Goal: Task Accomplishment & Management: Use online tool/utility

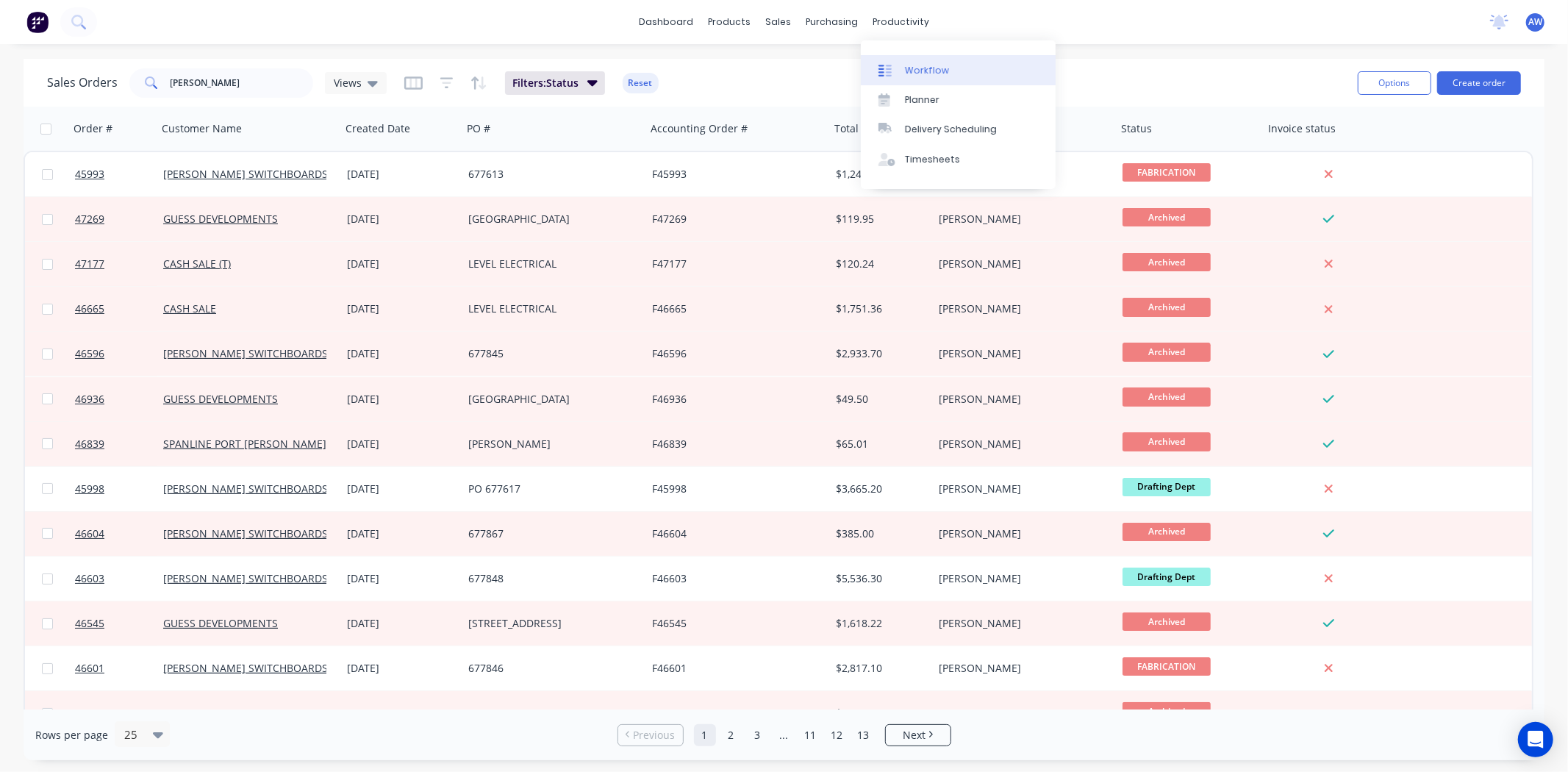
click at [934, 68] on div "Workflow" at bounding box center [927, 70] width 44 height 13
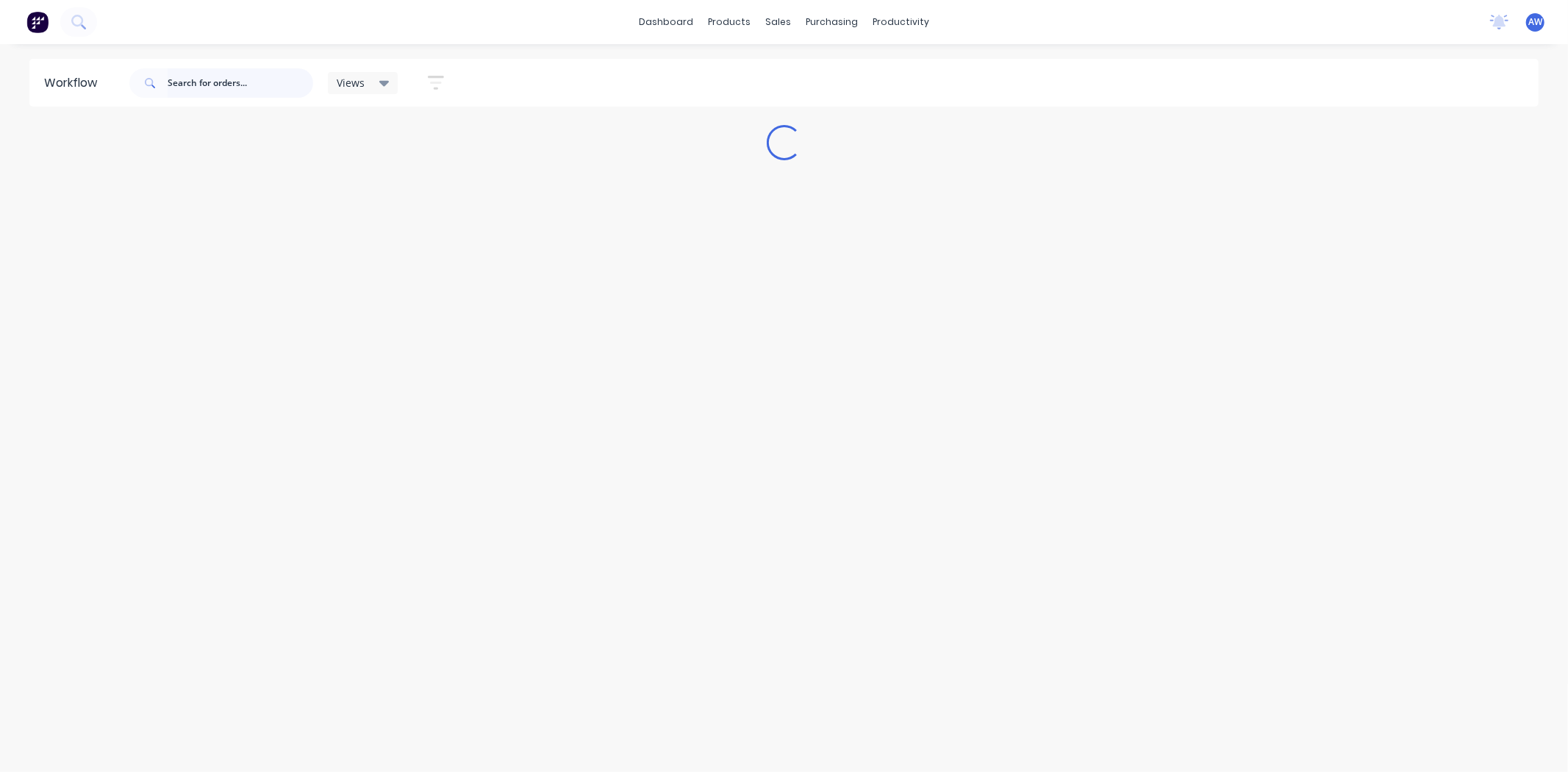
click at [204, 87] on input "text" at bounding box center [240, 83] width 145 height 29
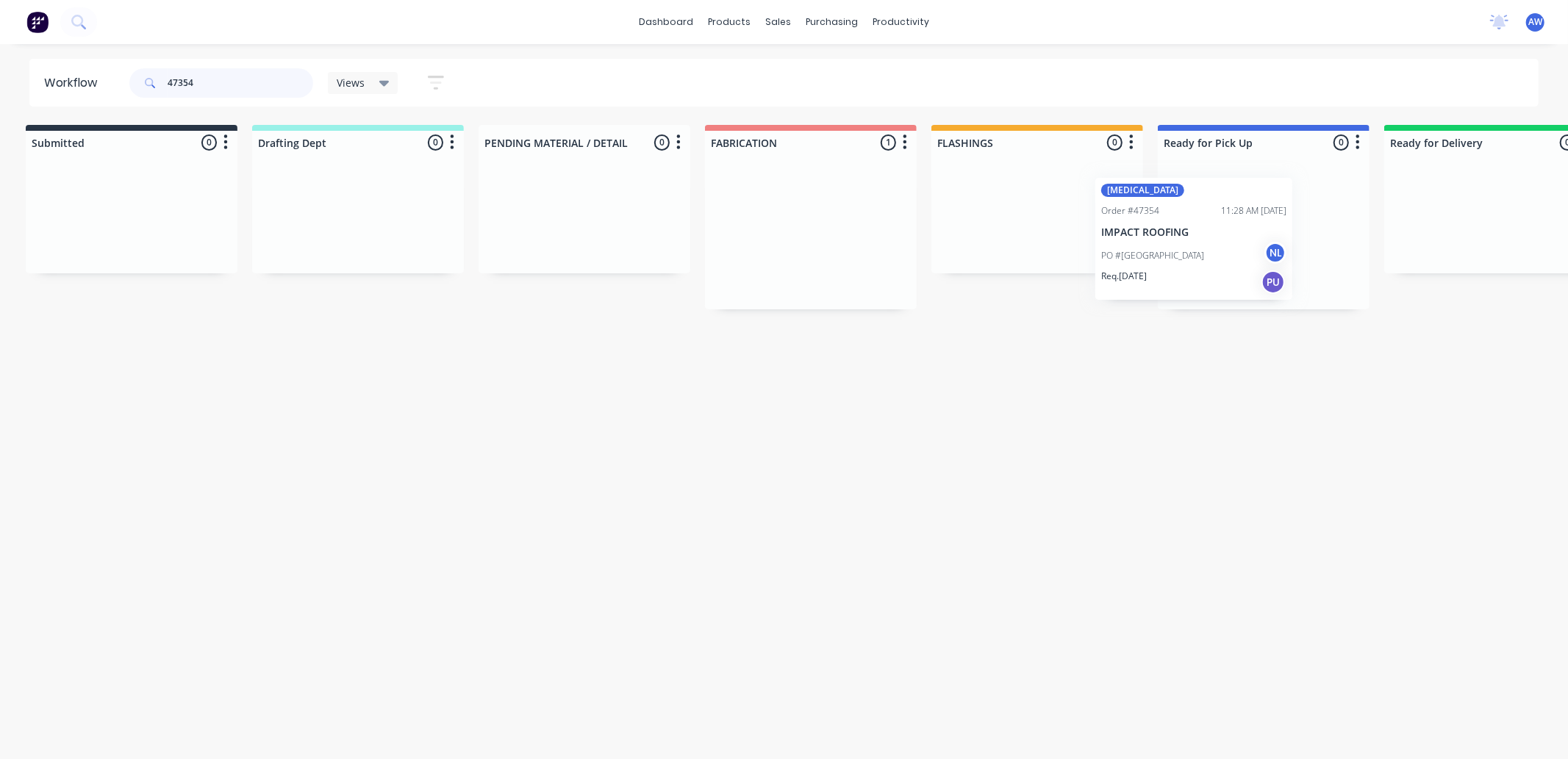
scroll to position [0, 13]
drag, startPoint x: 1007, startPoint y: 285, endPoint x: 1207, endPoint y: 248, distance: 203.4
click at [1207, 248] on div "Submitted 0 Sort By Created date Required date Order number Customer name Most …" at bounding box center [1202, 217] width 2451 height 185
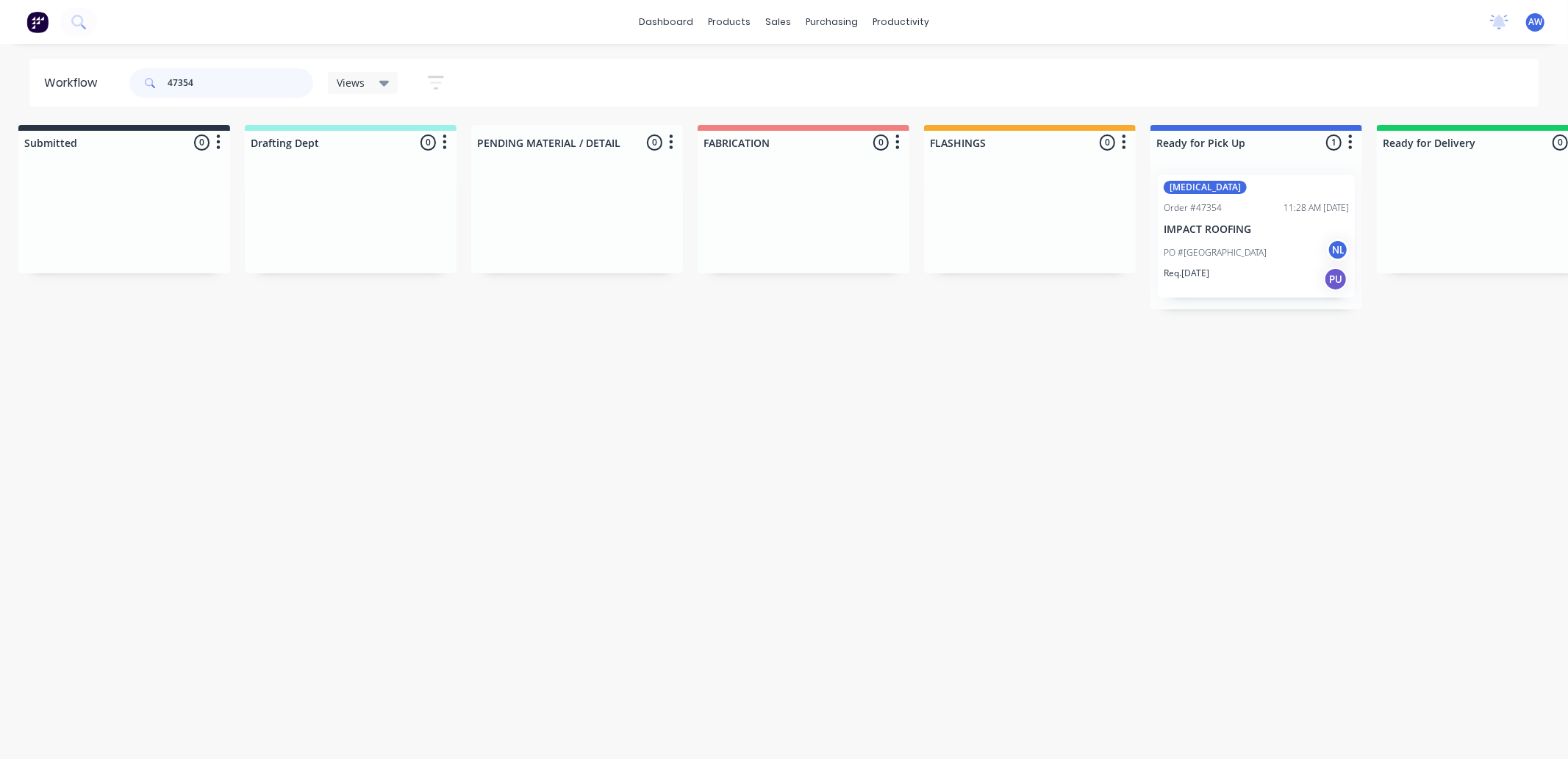
type input "47354"
click at [1235, 261] on div "PO #CROSS KEYS HOTEL NL" at bounding box center [1256, 252] width 185 height 28
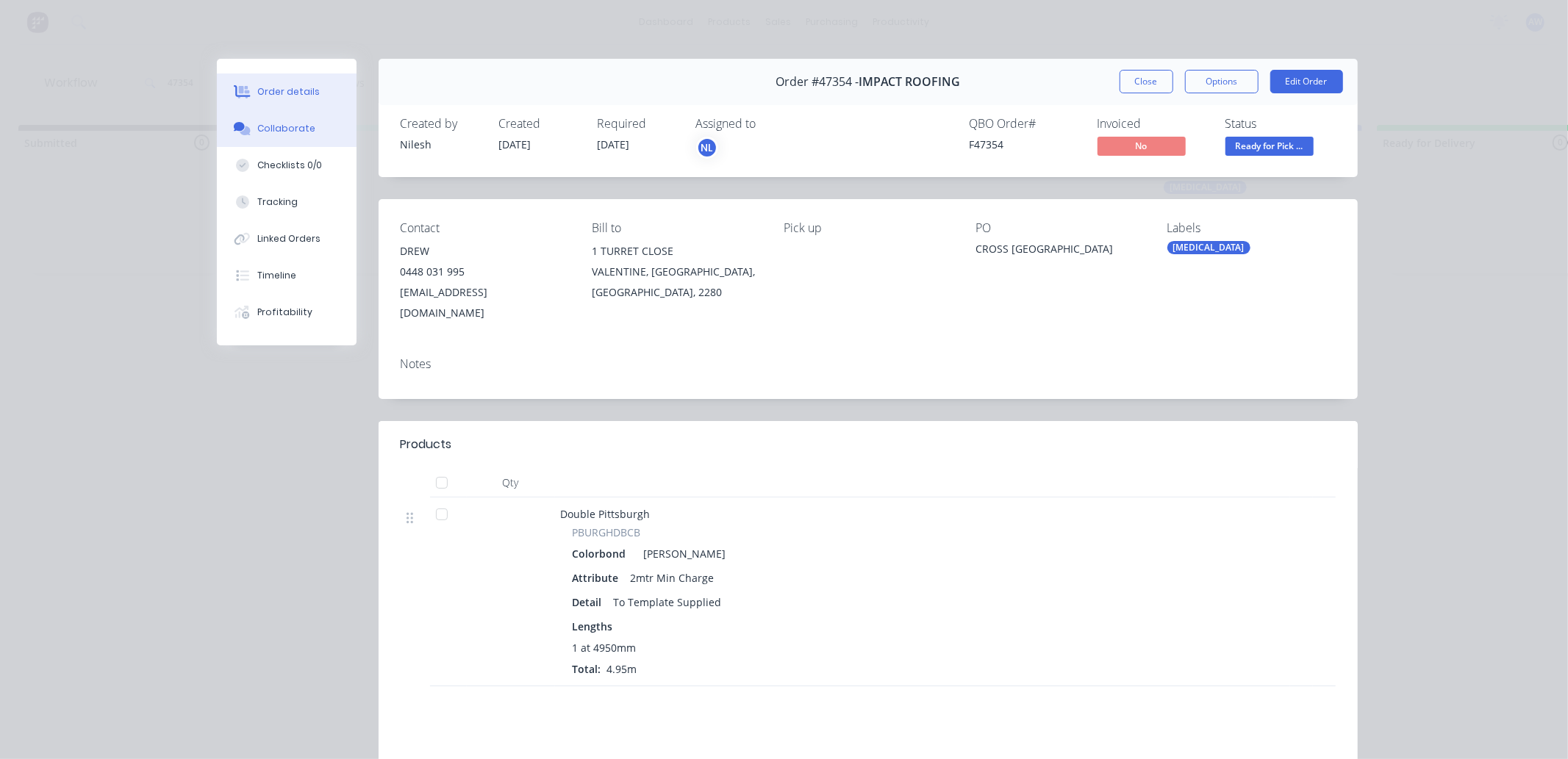
click at [289, 114] on button "Collaborate" at bounding box center [286, 128] width 140 height 37
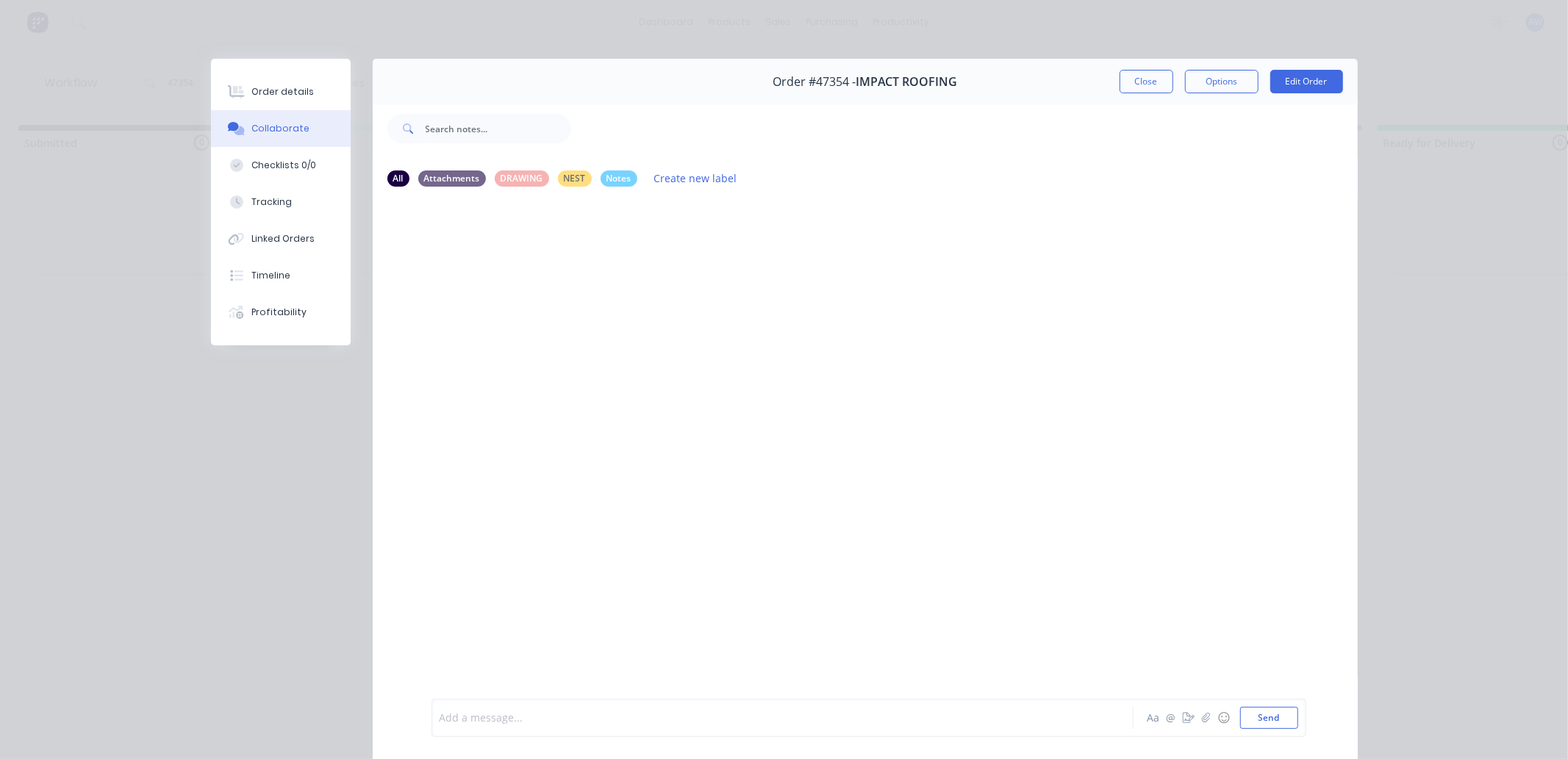
click at [480, 715] on div at bounding box center [762, 718] width 643 height 16
click at [1128, 84] on button "Close" at bounding box center [1146, 81] width 54 height 24
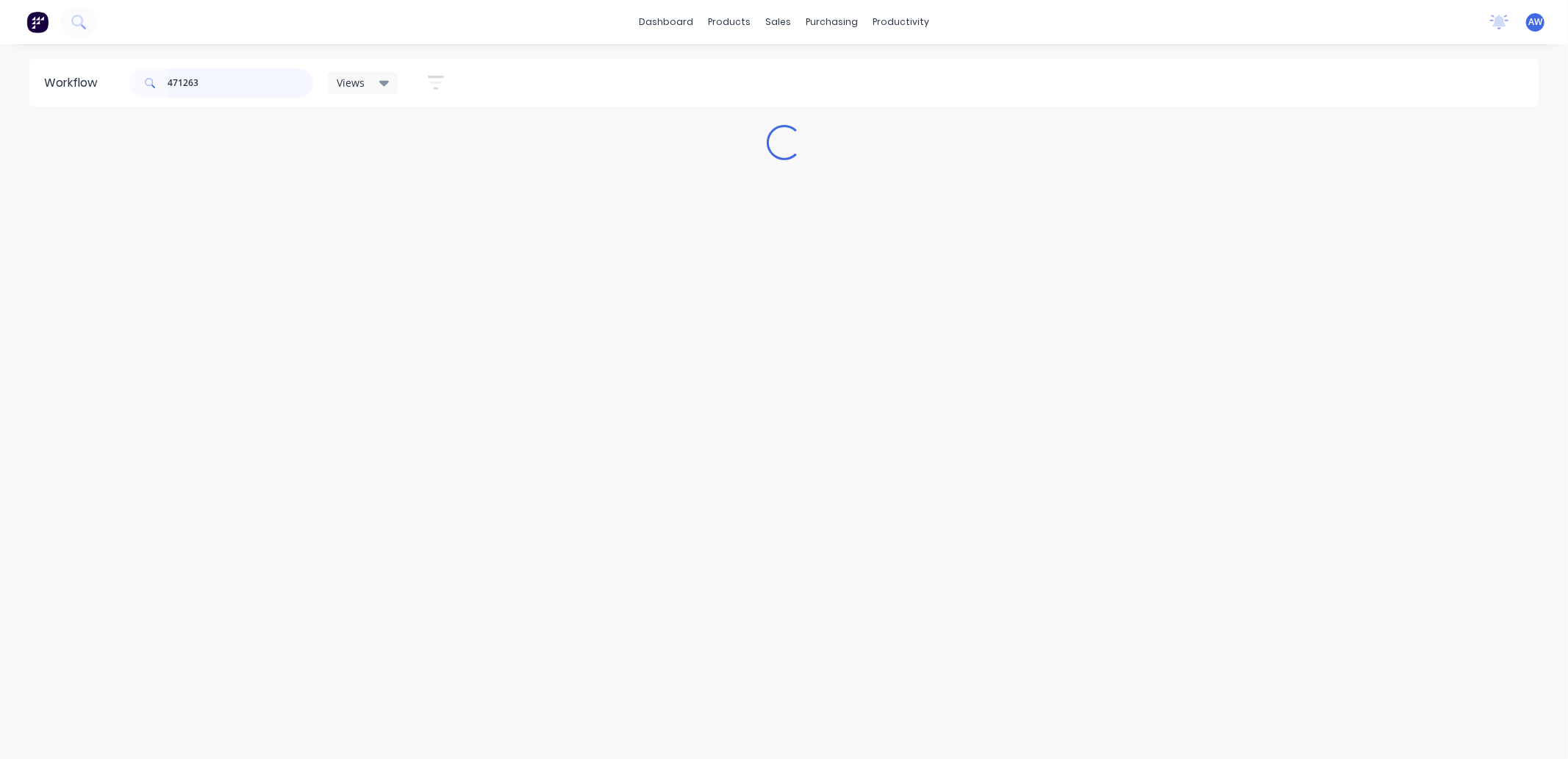
scroll to position [0, 0]
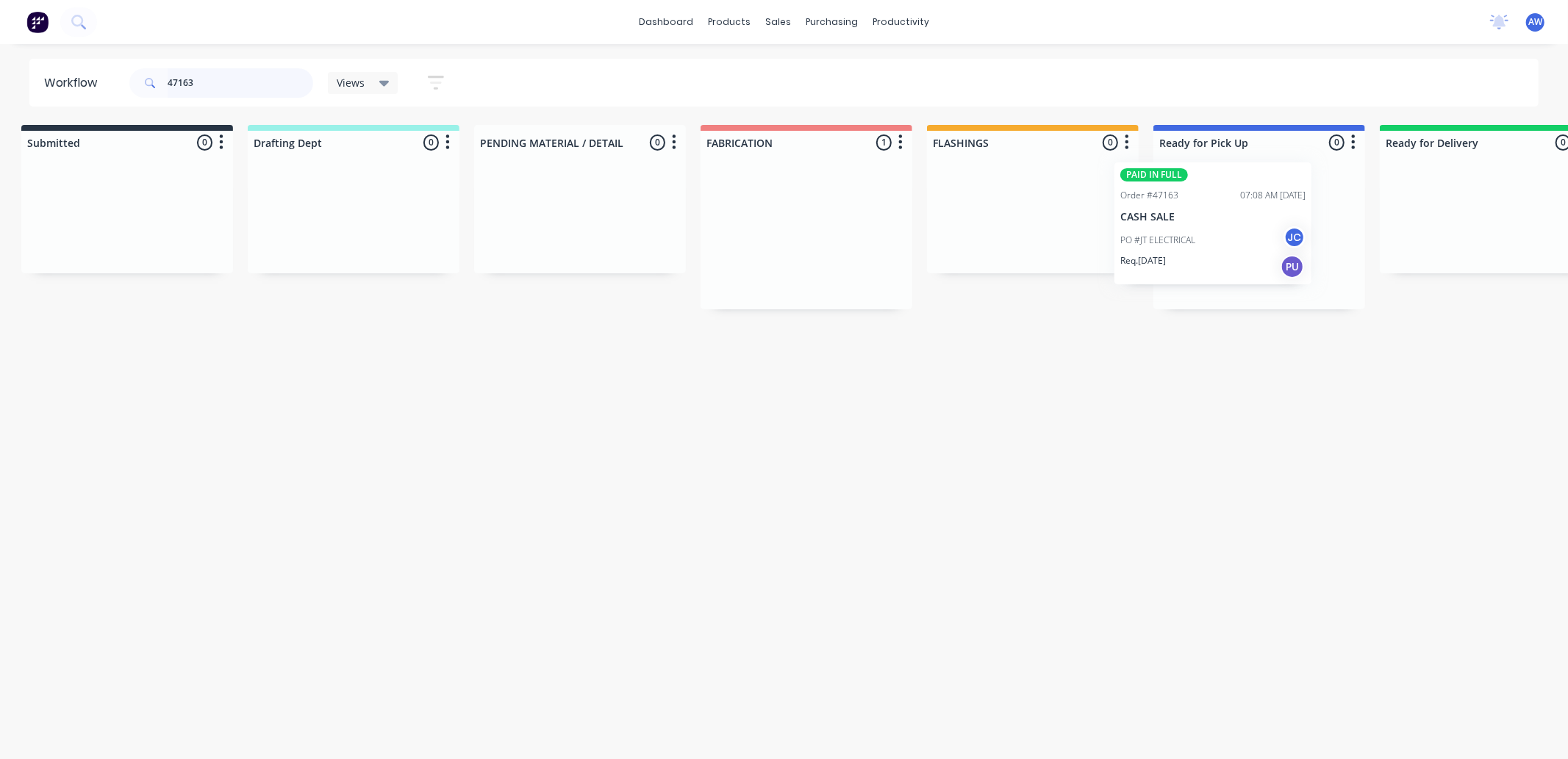
drag, startPoint x: 802, startPoint y: 243, endPoint x: 1209, endPoint y: 233, distance: 407.1
click at [1209, 233] on div "Submitted 0 Sort By Created date Required date Order number Customer name Most …" at bounding box center [1204, 217] width 2451 height 185
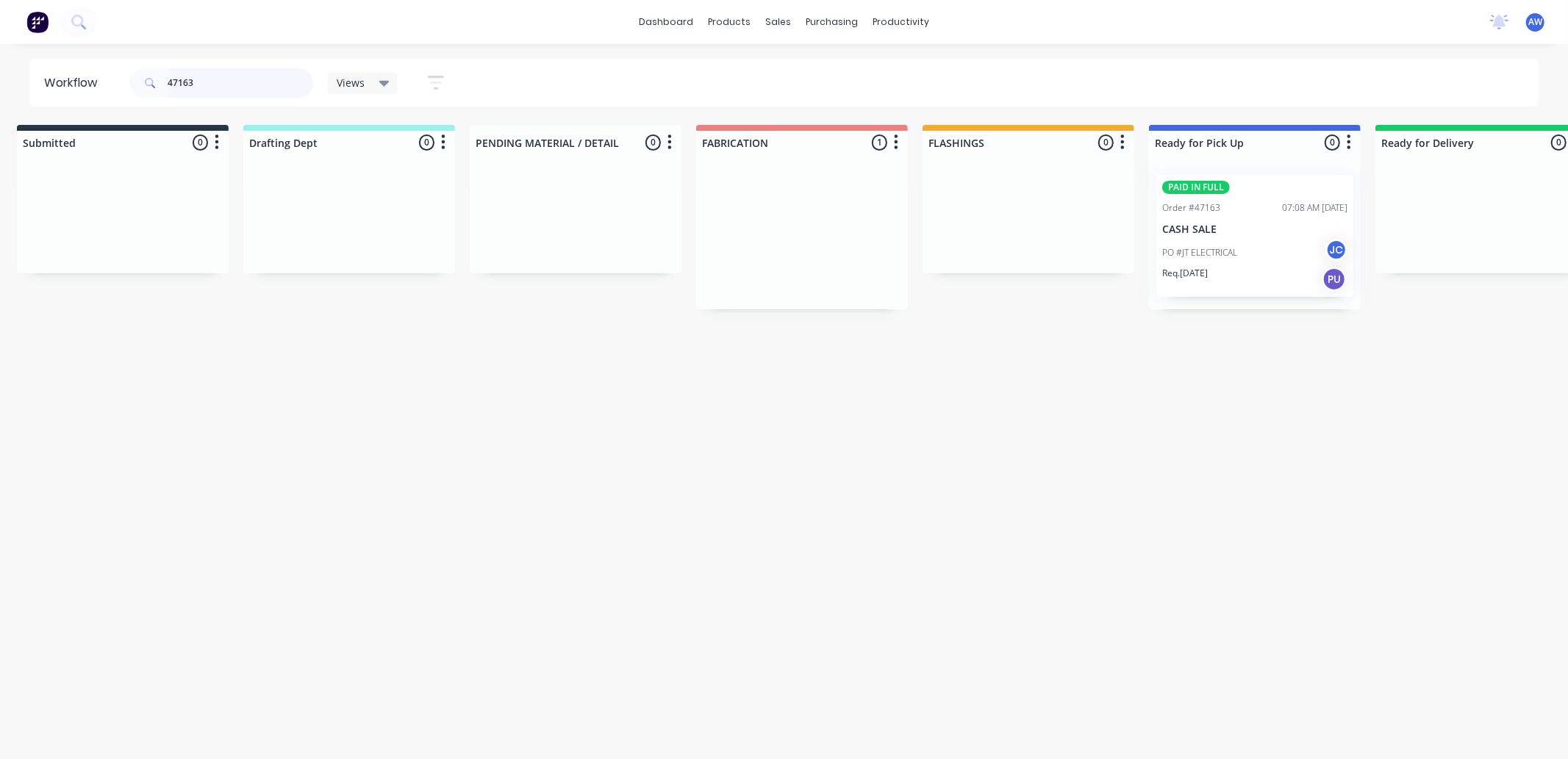
type input "47163"
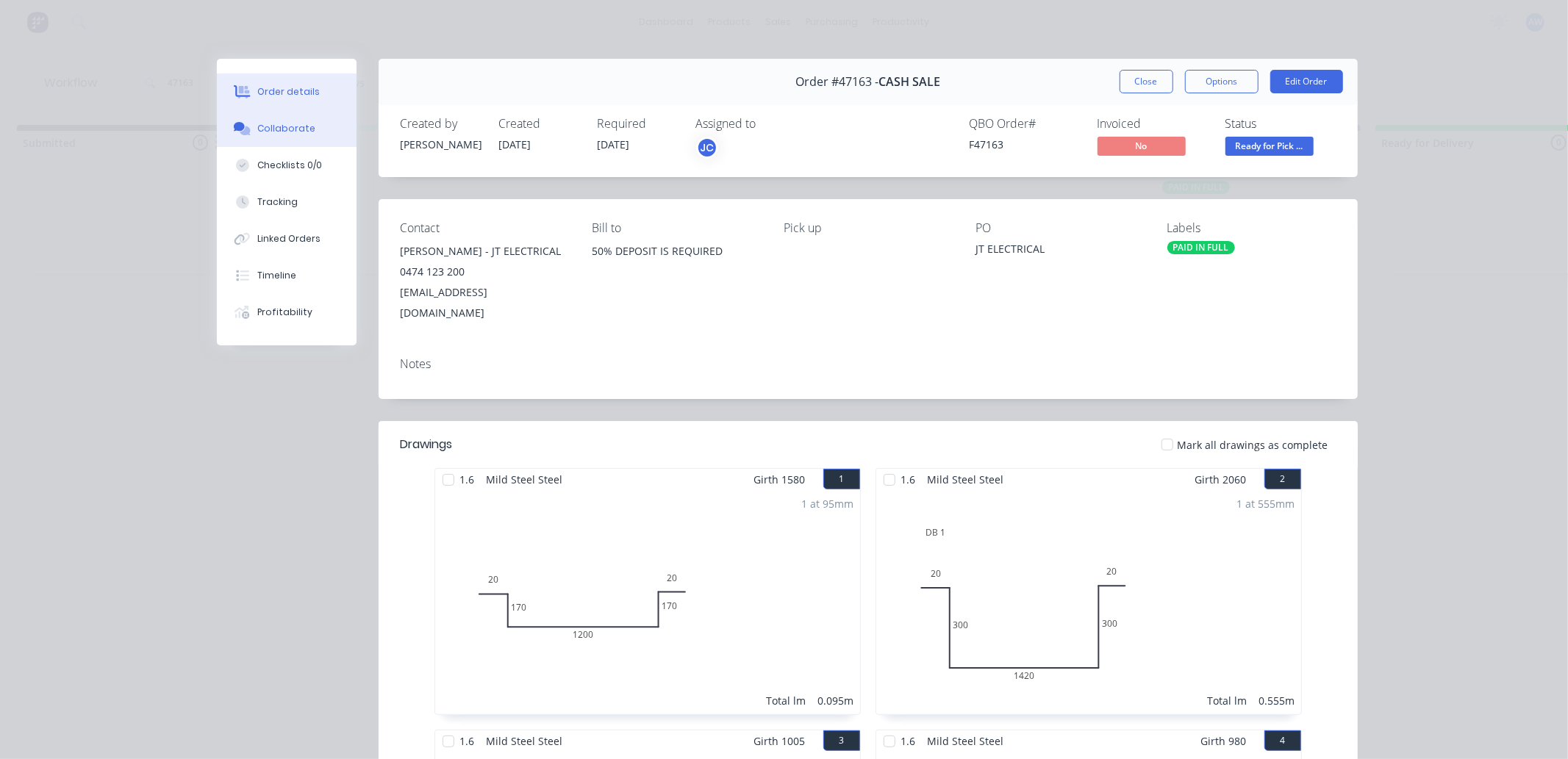
click at [279, 128] on div "Collaborate" at bounding box center [286, 128] width 58 height 13
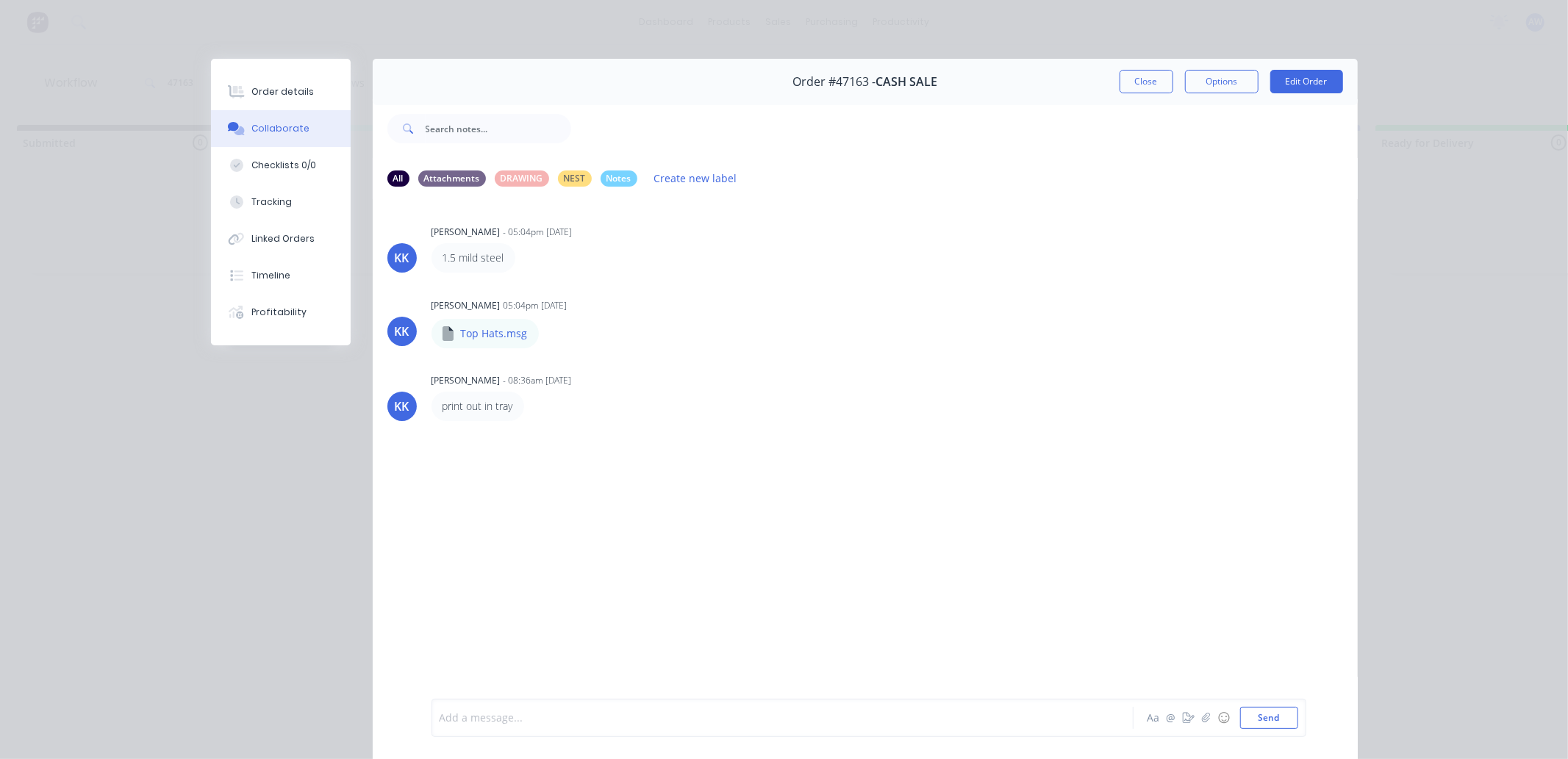
click at [471, 717] on div at bounding box center [762, 718] width 643 height 16
click at [1125, 88] on button "Close" at bounding box center [1146, 81] width 54 height 24
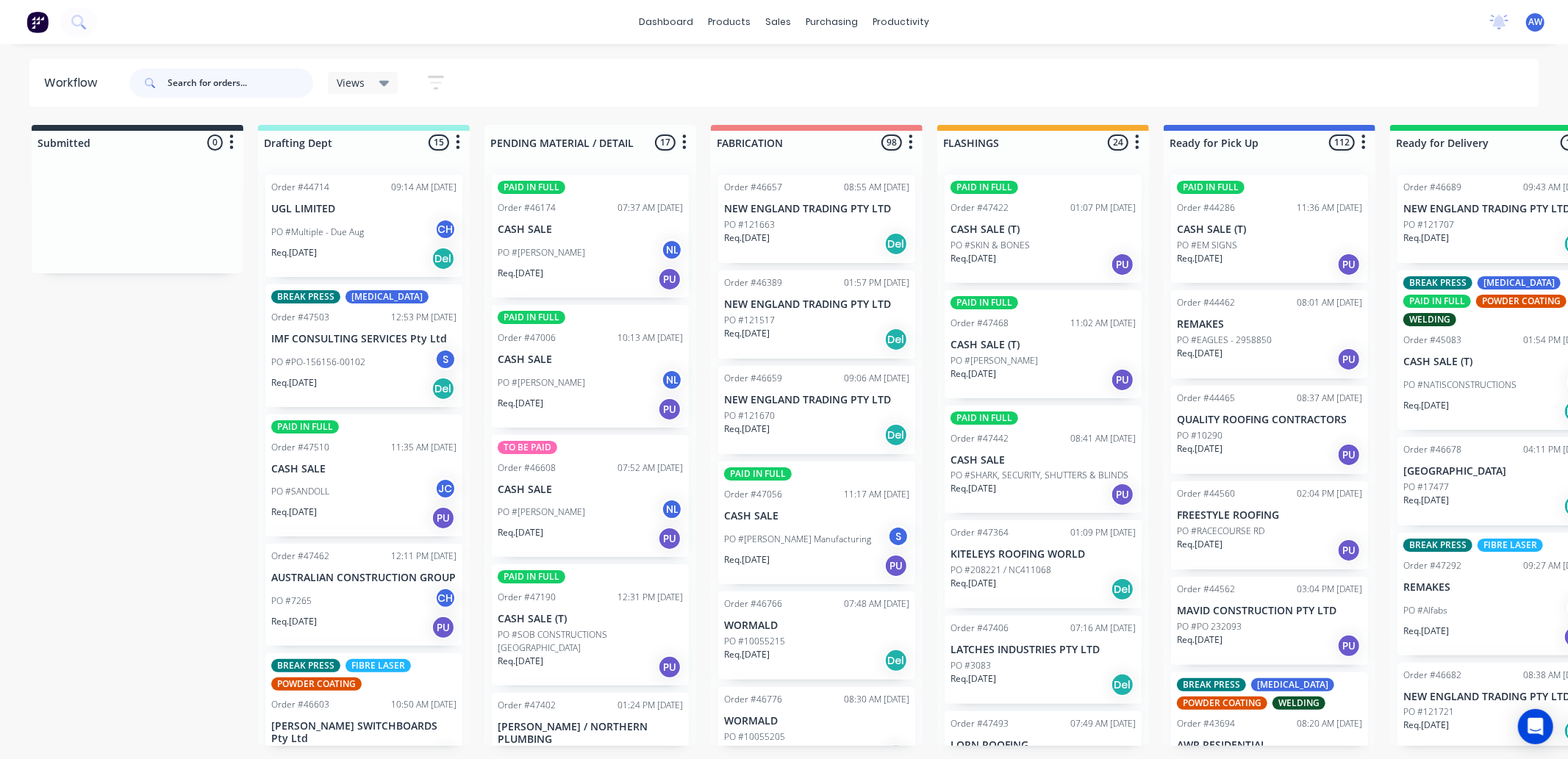
click at [203, 78] on input "text" at bounding box center [240, 83] width 145 height 29
type input "47125"
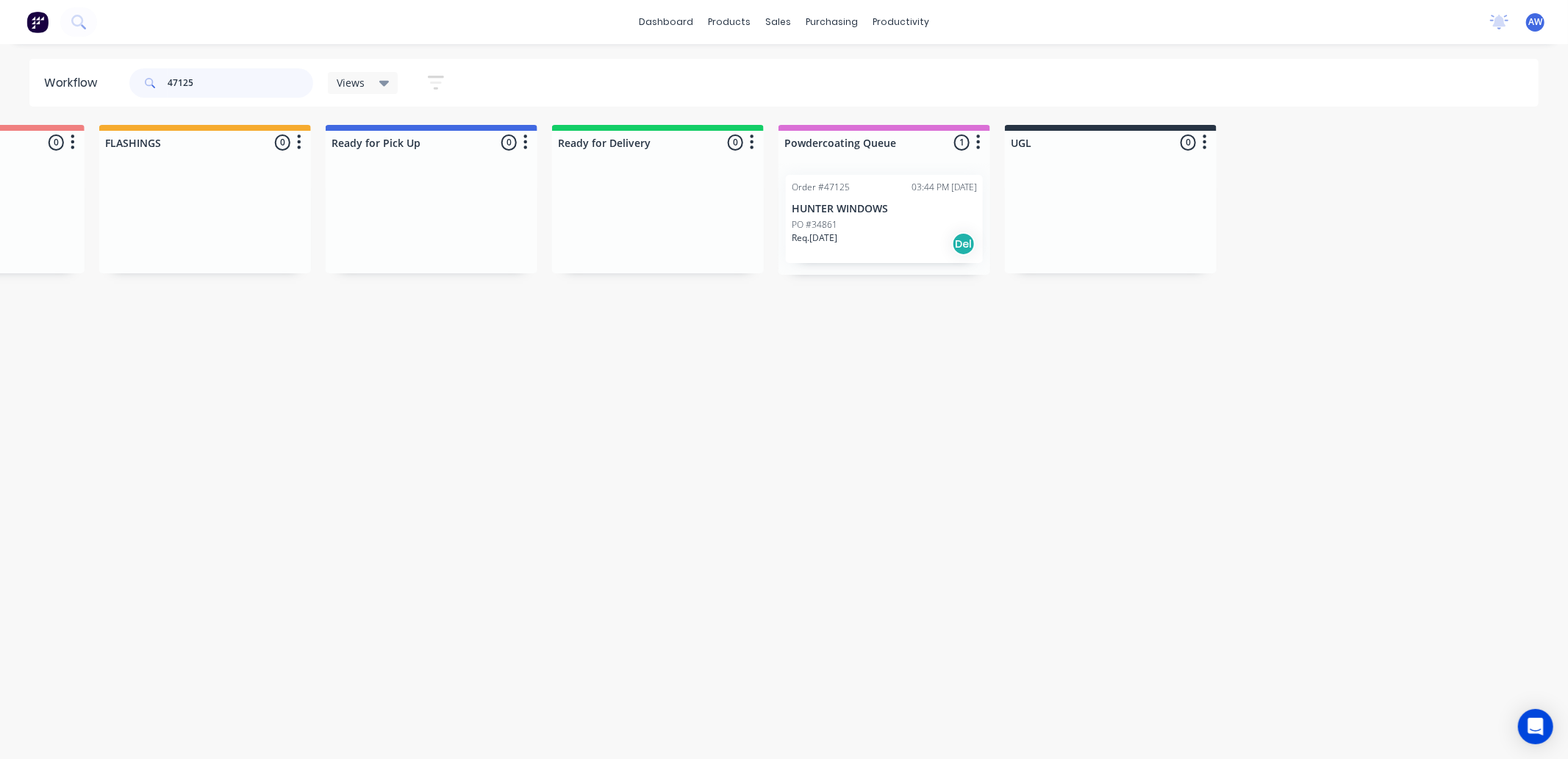
scroll to position [0, 855]
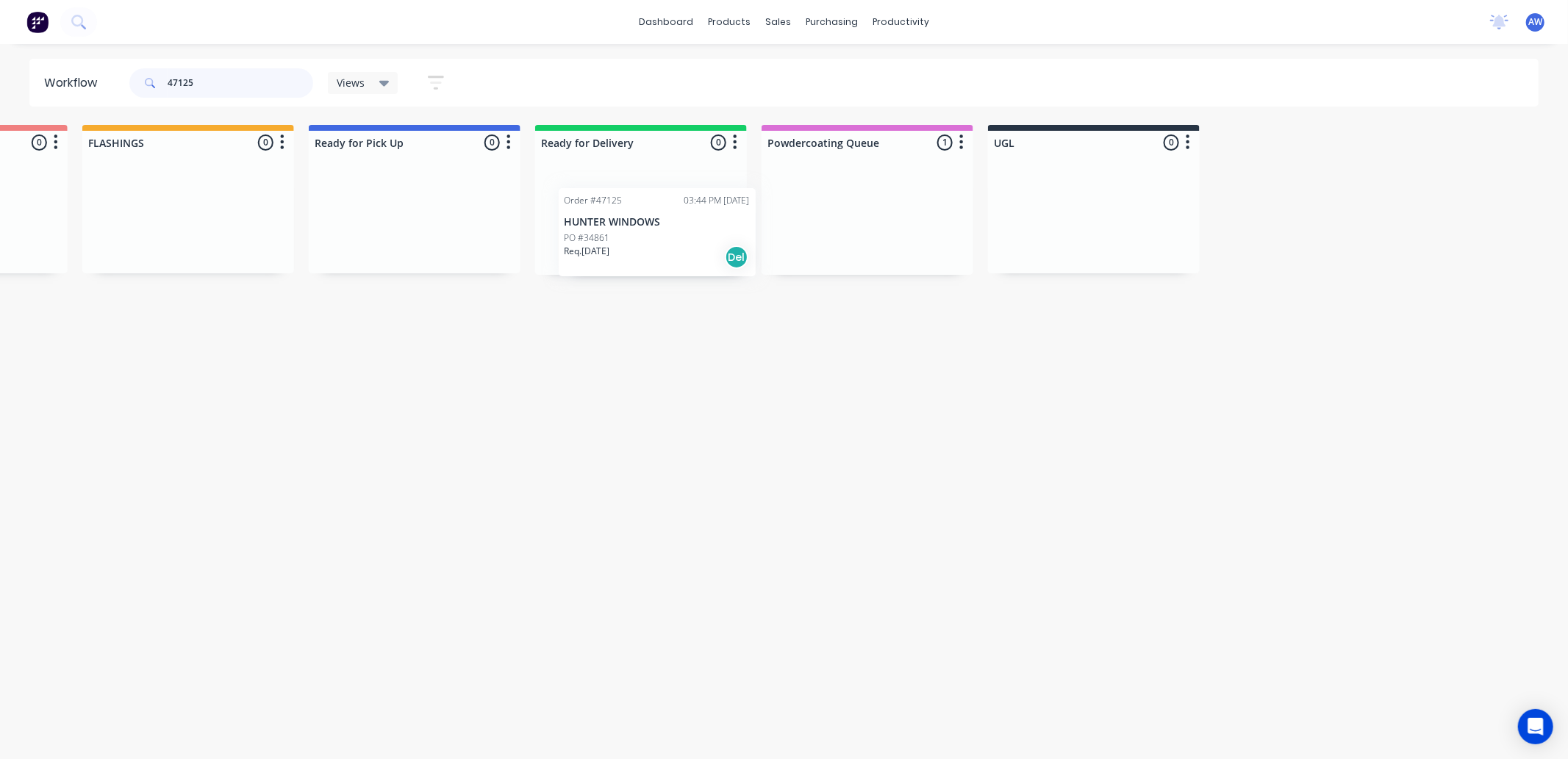
drag, startPoint x: 886, startPoint y: 222, endPoint x: 660, endPoint y: 223, distance: 226.0
click at [660, 223] on div "Submitted 0 Sort By Created date Required date Order number Customer name Most …" at bounding box center [360, 200] width 2451 height 150
